Goal: Transaction & Acquisition: Purchase product/service

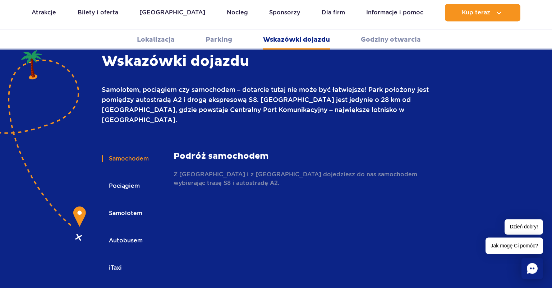
scroll to position [994, 0]
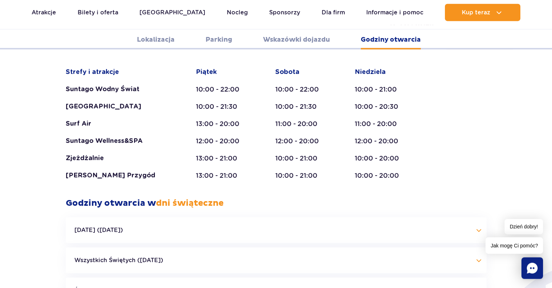
scroll to position [1450, 0]
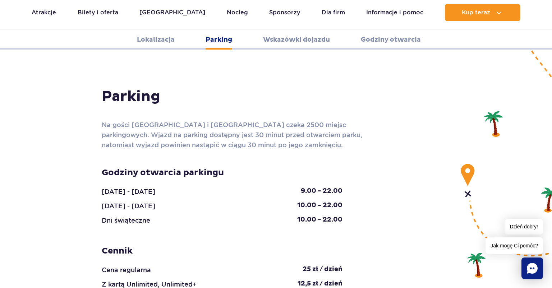
scroll to position [720, 0]
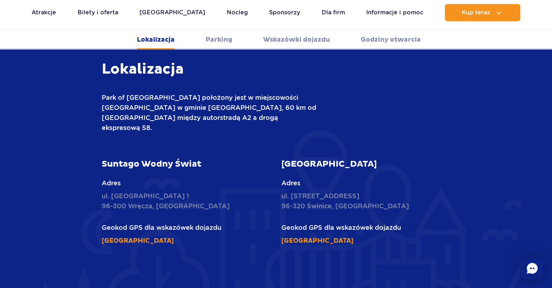
scroll to position [227, 0]
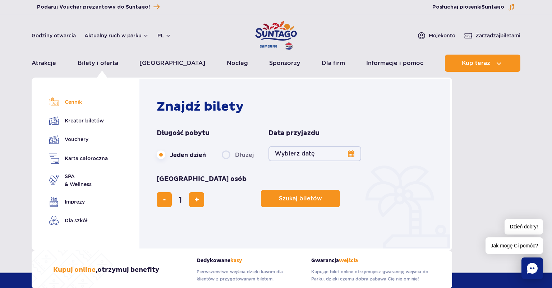
click at [79, 104] on link "Cennik" at bounding box center [78, 102] width 59 height 10
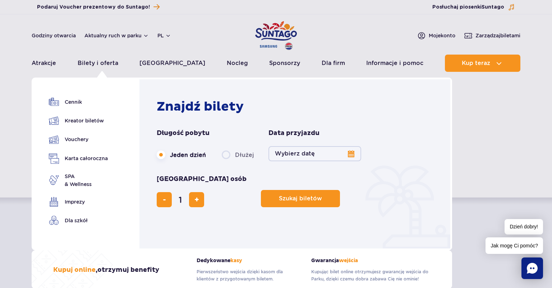
click at [228, 156] on label "Dłużej" at bounding box center [238, 154] width 32 height 15
click at [228, 161] on input "Dłużej" at bounding box center [226, 161] width 8 height 1
radio input "false"
radio input "true"
click at [185, 154] on label "Jeden dzień" at bounding box center [181, 154] width 49 height 15
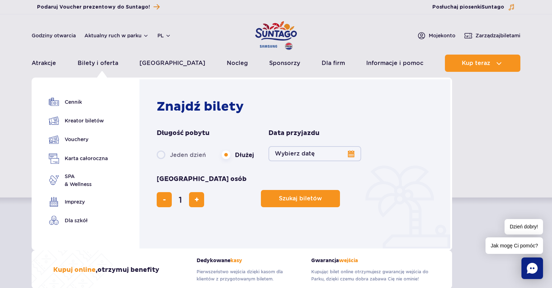
click at [165, 161] on input "Jeden dzień" at bounding box center [161, 161] width 8 height 1
radio input "true"
click at [204, 192] on button "dodaj bilet" at bounding box center [196, 199] width 15 height 15
type input "2"
click at [261, 190] on button "Szukaj biletów" at bounding box center [300, 198] width 79 height 17
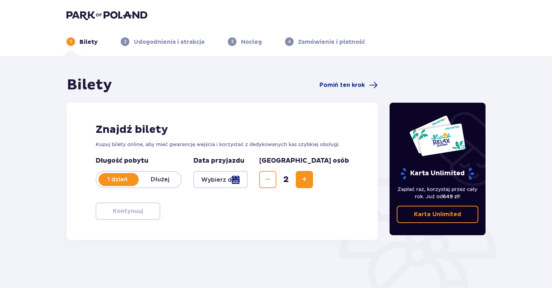
click at [248, 178] on div at bounding box center [220, 179] width 54 height 17
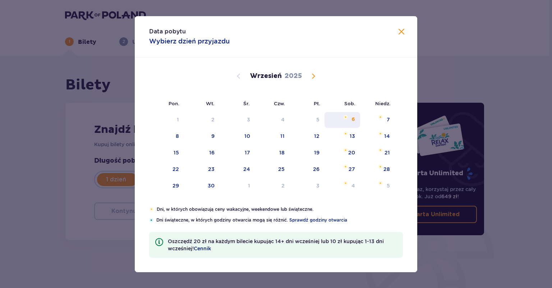
click at [355, 122] on div "6" at bounding box center [354, 119] width 4 height 7
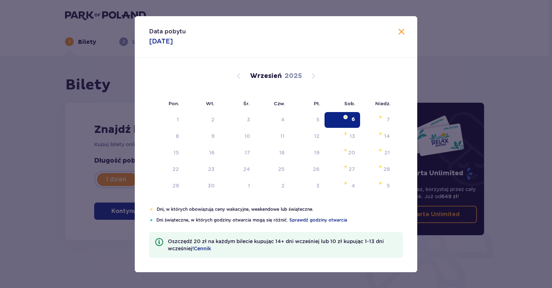
type input "06.09.25"
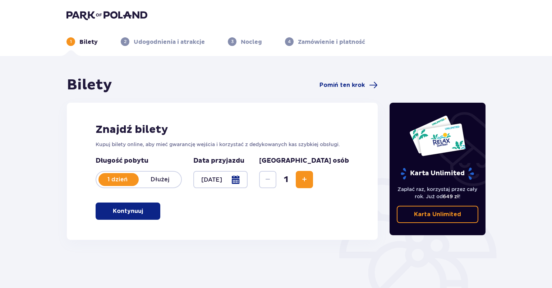
click at [309, 183] on span "Increase" at bounding box center [304, 179] width 9 height 9
click at [136, 216] on button "Kontynuuj" at bounding box center [128, 211] width 65 height 17
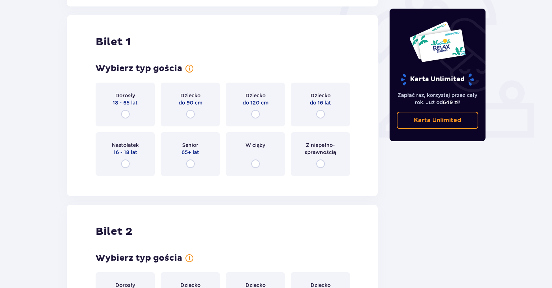
scroll to position [240, 0]
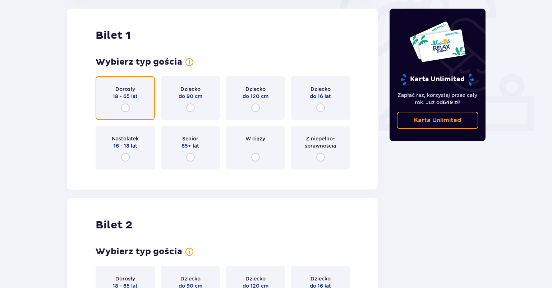
click at [123, 108] on input "radio" at bounding box center [125, 108] width 9 height 9
radio input "true"
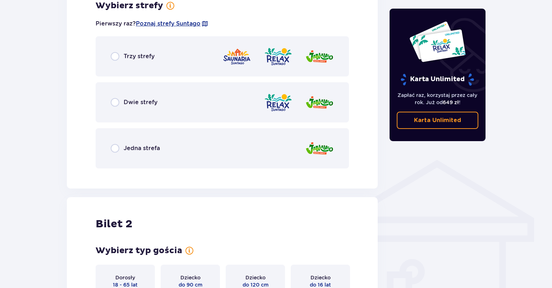
scroll to position [377, 0]
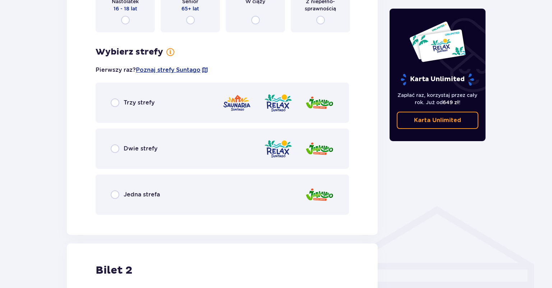
click at [130, 100] on p "Trzy strefy" at bounding box center [139, 103] width 31 height 8
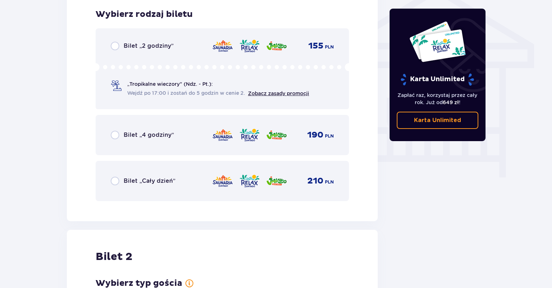
scroll to position [598, 0]
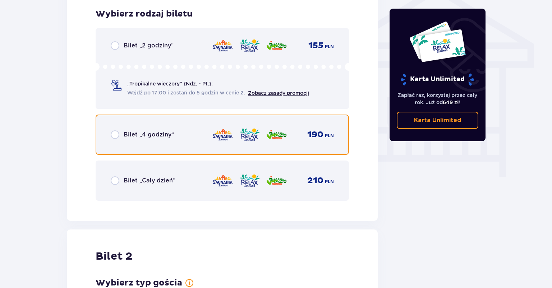
click at [113, 133] on input "radio" at bounding box center [115, 134] width 9 height 9
radio input "true"
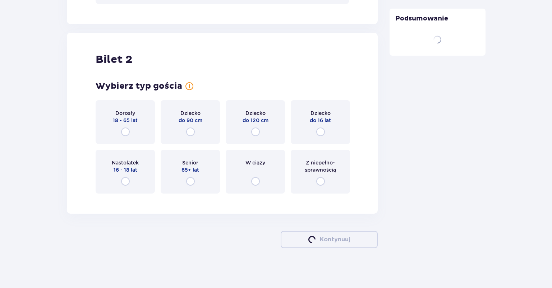
scroll to position [798, 0]
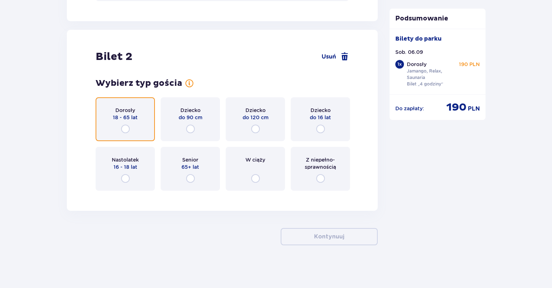
click at [125, 127] on input "radio" at bounding box center [125, 129] width 9 height 9
radio input "true"
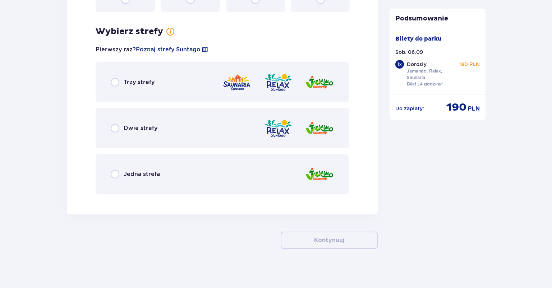
scroll to position [981, 0]
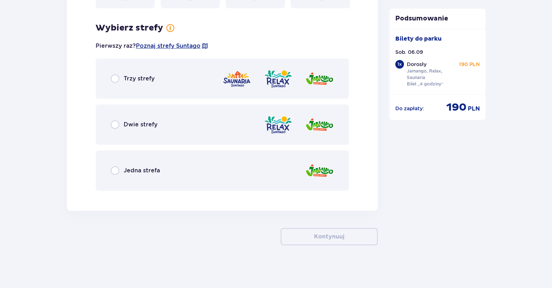
click at [123, 76] on div "Trzy strefy" at bounding box center [133, 78] width 44 height 9
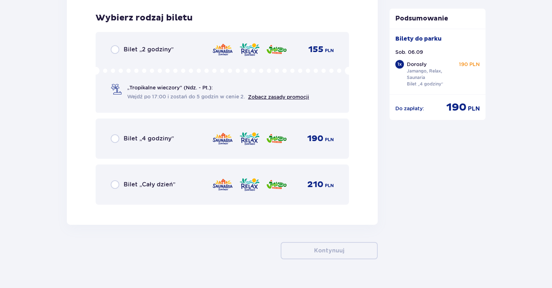
scroll to position [1177, 0]
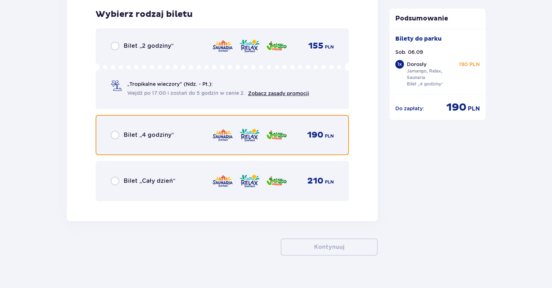
click at [116, 131] on input "radio" at bounding box center [115, 135] width 9 height 9
radio input "true"
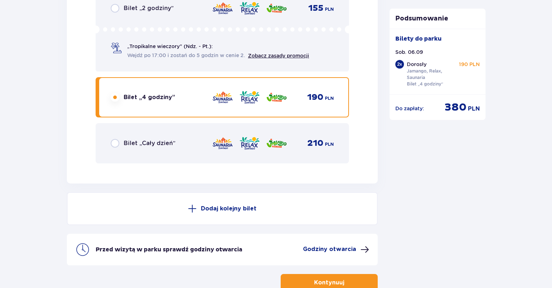
scroll to position [1260, 0]
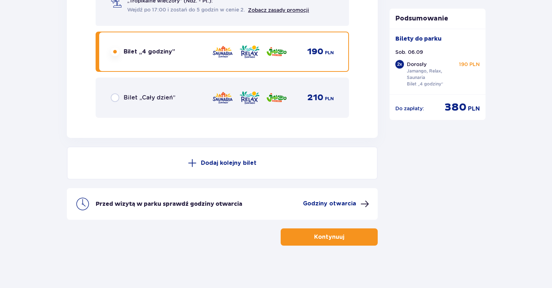
click at [340, 201] on p "Godziny otwarcia" at bounding box center [329, 204] width 53 height 8
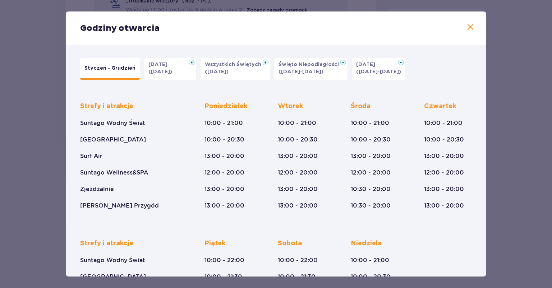
click at [471, 28] on span at bounding box center [470, 27] width 9 height 9
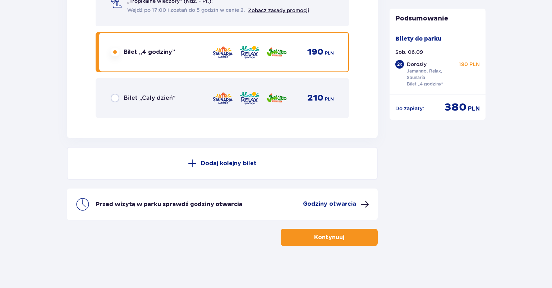
scroll to position [1260, 0]
click at [322, 234] on p "Kontynuuj" at bounding box center [329, 237] width 30 height 8
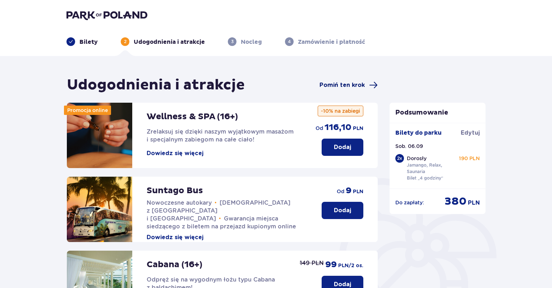
click at [348, 87] on span "Pomiń ten krok" at bounding box center [342, 85] width 45 height 8
